Goal: Submit feedback/report problem

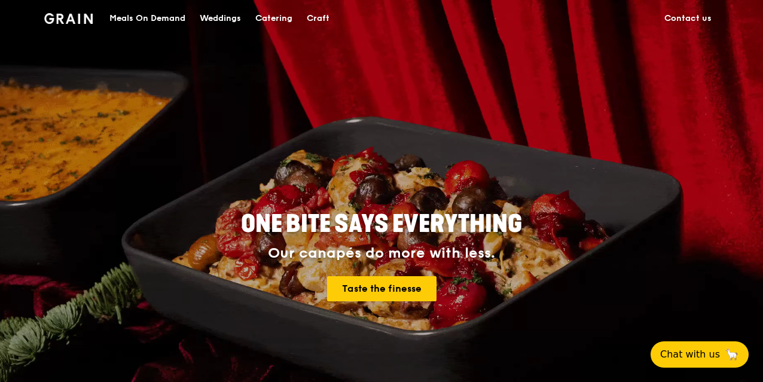
click at [686, 17] on link "Contact us" at bounding box center [689, 19] width 62 height 36
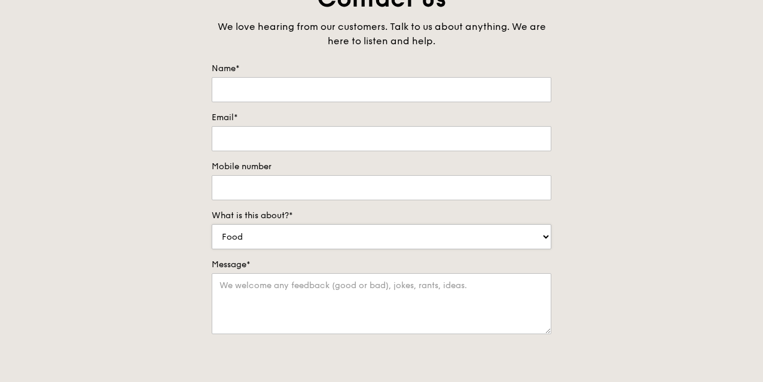
scroll to position [179, 0]
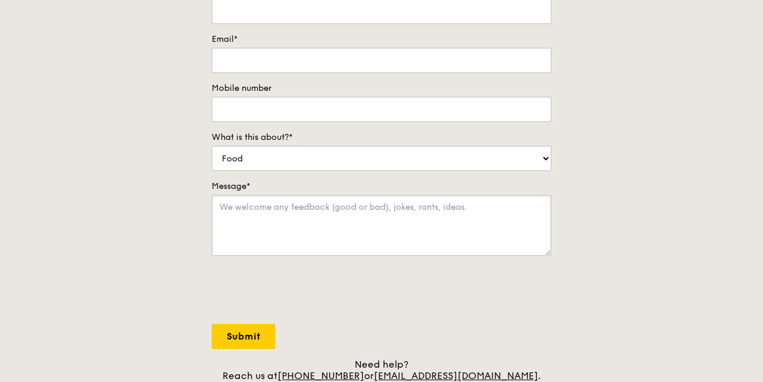
click at [282, 215] on textarea "Message*" at bounding box center [382, 225] width 340 height 61
paste textarea "Lorem Ipsu dol sit amet consecte adi elits doei. Te'in utl etdo magnaal en admi…"
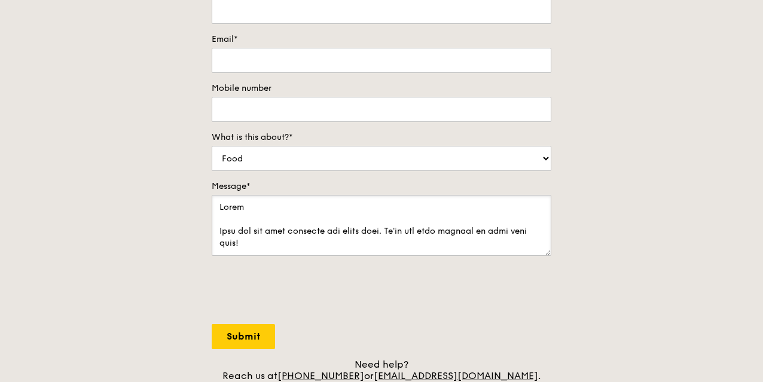
scroll to position [531, 0]
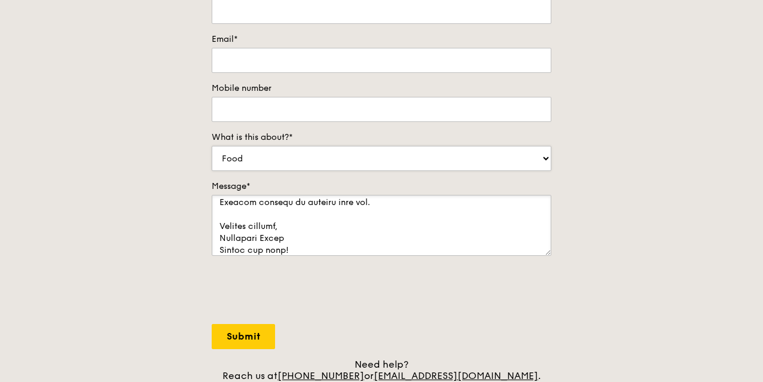
type textarea "Hello Hope you and your business are doing well. We've all been through so much…"
click at [256, 151] on select "Food Service Billing/Payment Catering Others" at bounding box center [382, 158] width 340 height 25
select select "Others"
click at [212, 146] on select "Food Service Billing/Payment Catering Others" at bounding box center [382, 158] width 340 height 25
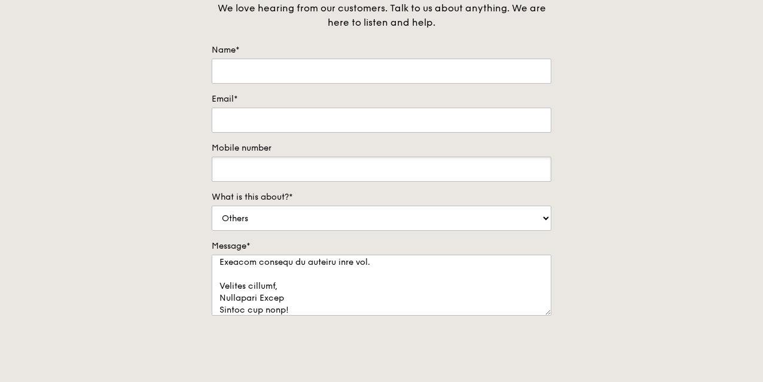
click at [300, 165] on input "Mobile number" at bounding box center [382, 169] width 340 height 25
type input "09875490716"
type input "Christine Jones"
type input "joneschristine035@gmail.com"
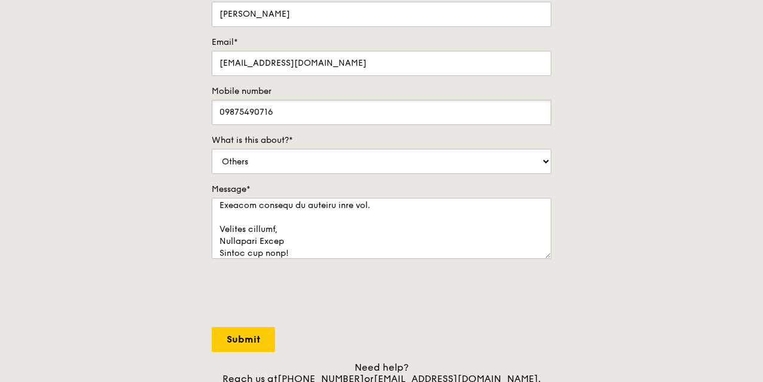
scroll to position [239, 0]
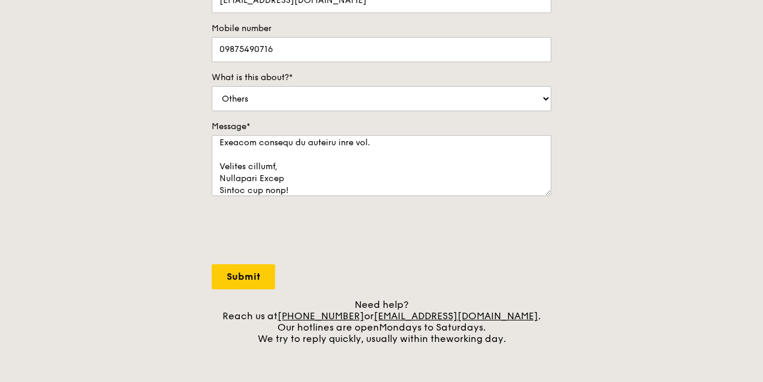
click at [239, 261] on form "Name* Christine Jones Email* joneschristine035@gmail.com Mobile number 09875490…" at bounding box center [382, 107] width 340 height 365
click at [236, 271] on input "Submit" at bounding box center [243, 276] width 63 height 25
select select "Food"
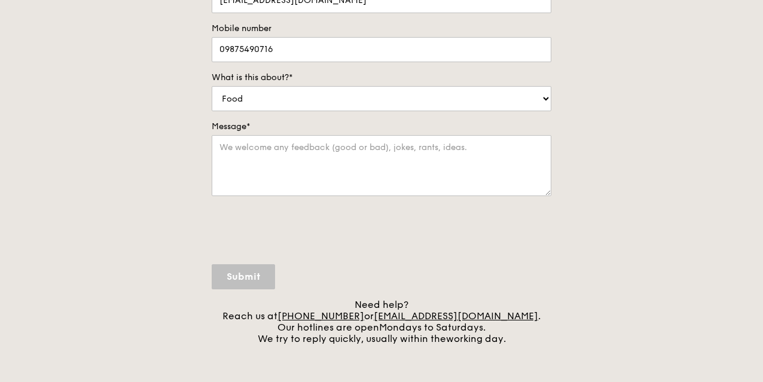
scroll to position [0, 0]
